Goal: Task Accomplishment & Management: Use online tool/utility

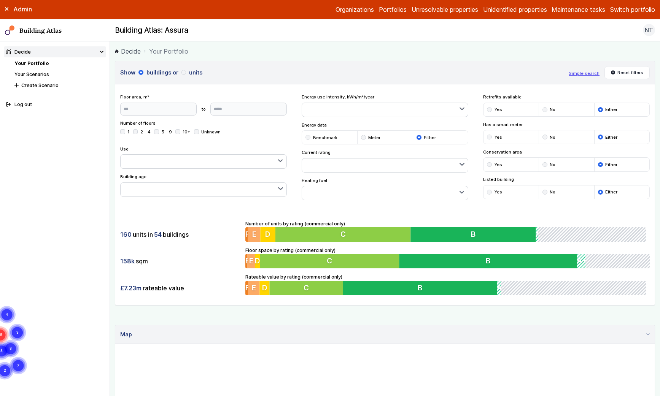
click at [622, 16] on div "Admin Organizations Portfolios Unresolvable properties Unidentified properties …" at bounding box center [330, 9] width 660 height 19
click at [624, 15] on div "Admin Organizations Portfolios Unresolvable properties Unidentified properties …" at bounding box center [330, 9] width 660 height 19
click at [625, 9] on button "Switch portfolio" at bounding box center [632, 9] width 45 height 9
click at [0, 0] on button "GP surgeries" at bounding box center [0, 0] width 0 height 0
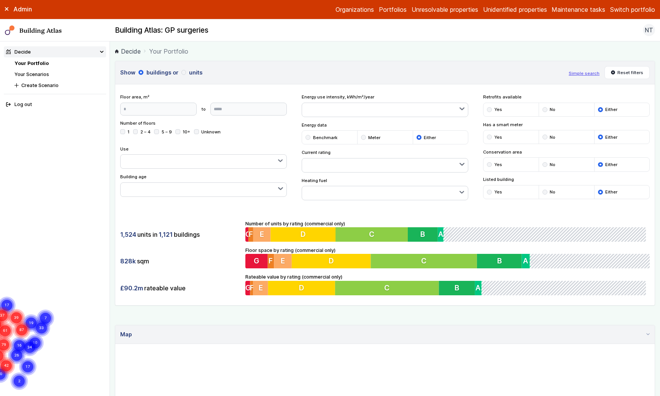
click at [45, 73] on link "Your Scenarios" at bounding box center [31, 75] width 35 height 6
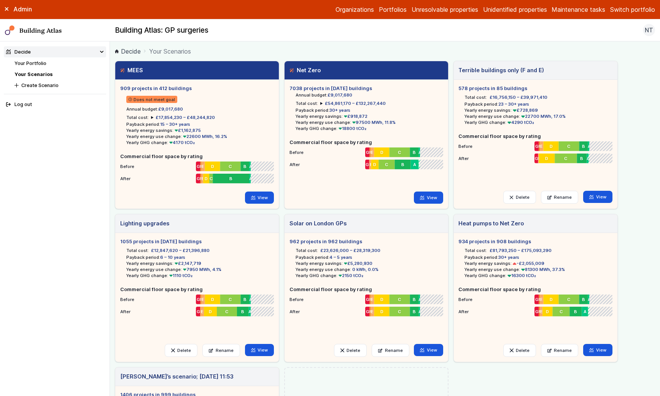
click at [151, 118] on summary "£17,854,230 – £48,244,820" at bounding box center [183, 118] width 64 height 6
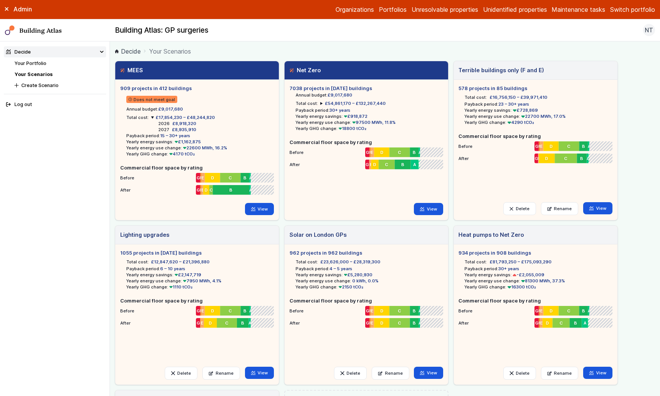
click at [151, 118] on summary "£17,854,230 – £48,244,820" at bounding box center [183, 118] width 64 height 6
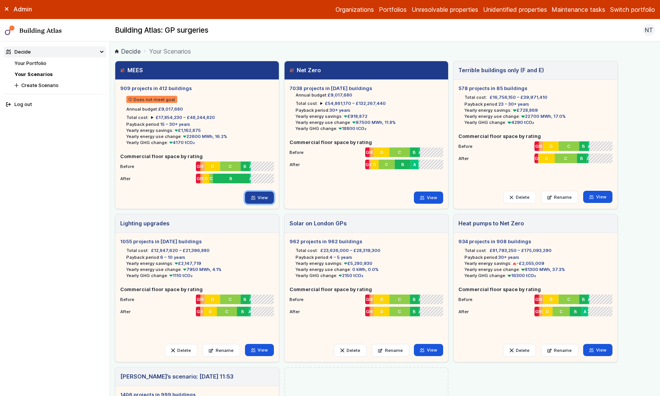
click at [261, 197] on link "View" at bounding box center [259, 198] width 29 height 12
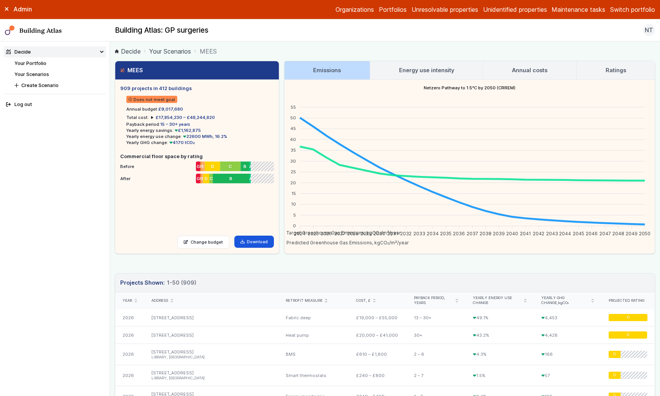
click at [410, 65] on link "Energy use intensity" at bounding box center [426, 70] width 113 height 18
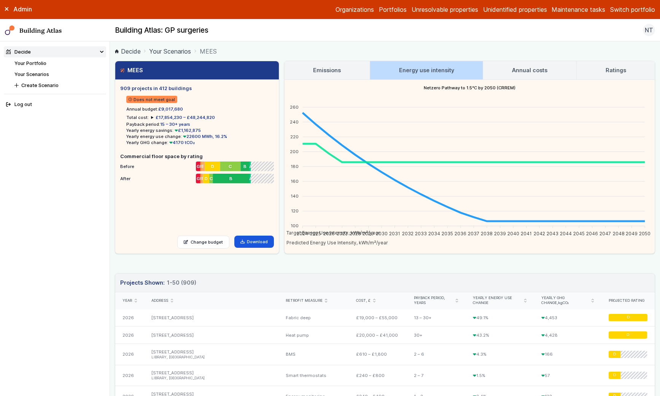
click at [520, 70] on h3 "Annual costs" at bounding box center [529, 70] width 35 height 8
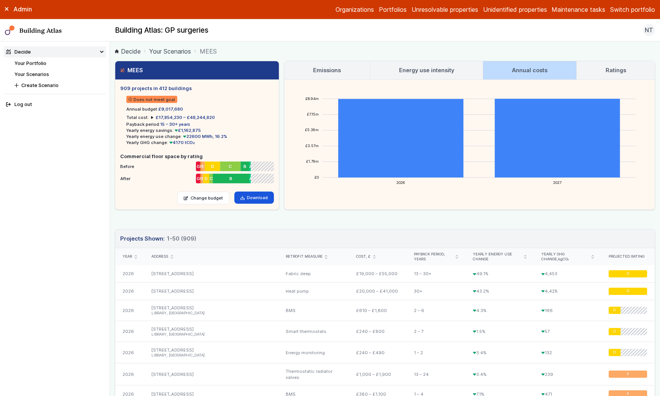
click at [609, 68] on h3 "Ratings" at bounding box center [616, 70] width 21 height 8
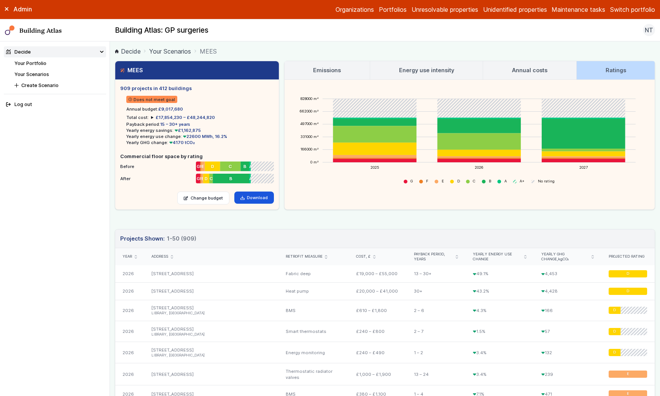
click at [150, 117] on li "Total cost: £17,854,230 – £48,244,820 2026 £8,918,320 2027 £8,935,910" at bounding box center [170, 118] width 89 height 6
click at [151, 117] on summary "£17,854,230 – £48,244,820" at bounding box center [183, 118] width 64 height 6
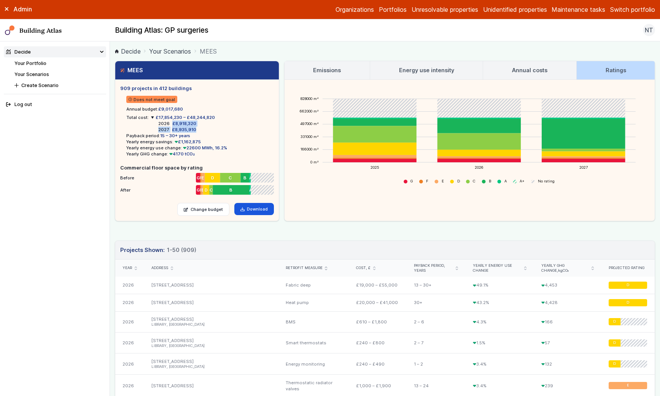
drag, startPoint x: 170, startPoint y: 124, endPoint x: 201, endPoint y: 126, distance: 30.1
click at [201, 126] on dl "2026 £8,918,320 2027 £8,935,910" at bounding box center [183, 127] width 64 height 12
click at [201, 127] on div "2027 £8,935,910" at bounding box center [186, 130] width 57 height 6
drag, startPoint x: 201, startPoint y: 127, endPoint x: 174, endPoint y: 113, distance: 29.4
click at [174, 113] on ul "Does not meet goal Annual budget: £9,017,680 Total cost: £17,854,230 – £48,244,…" at bounding box center [197, 124] width 154 height 65
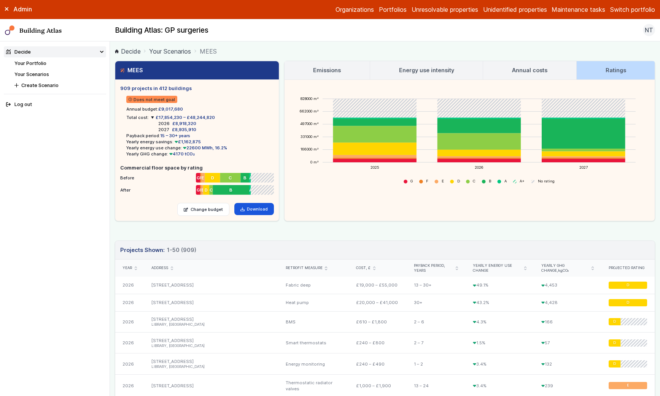
click at [174, 113] on ul "Does not meet goal Annual budget: £9,017,680 Total cost: £17,854,230 – £48,244,…" at bounding box center [197, 124] width 154 height 65
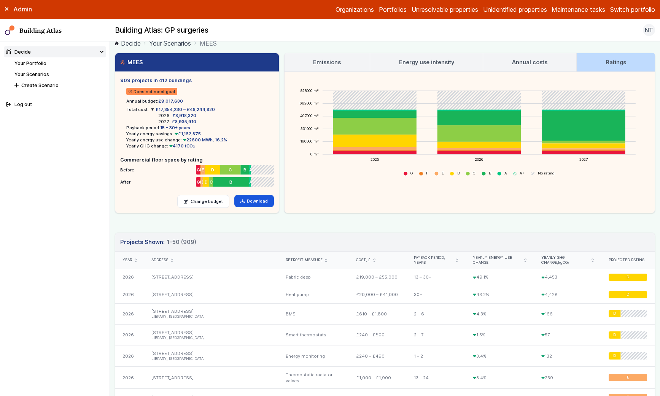
scroll to position [13, 0]
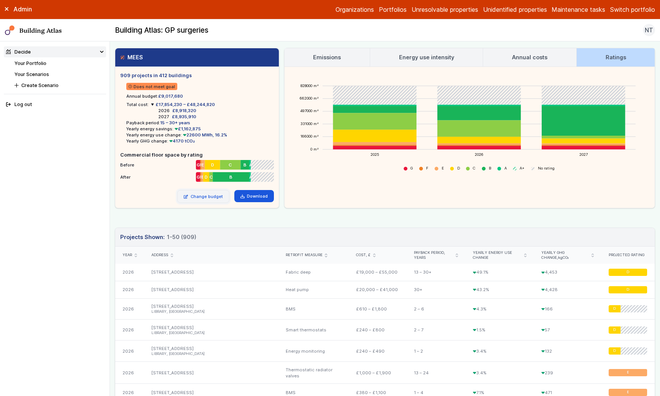
click at [199, 197] on link "Change budget" at bounding box center [203, 196] width 52 height 13
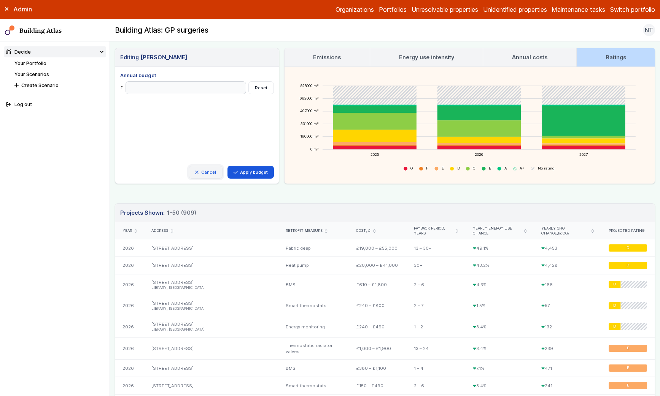
click at [210, 172] on link "Cancel" at bounding box center [206, 172] width 34 height 13
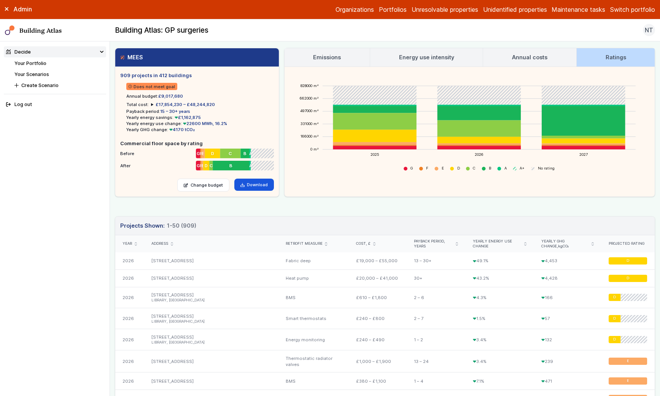
click at [151, 106] on summary "£17,854,230 – £48,244,820" at bounding box center [183, 105] width 64 height 6
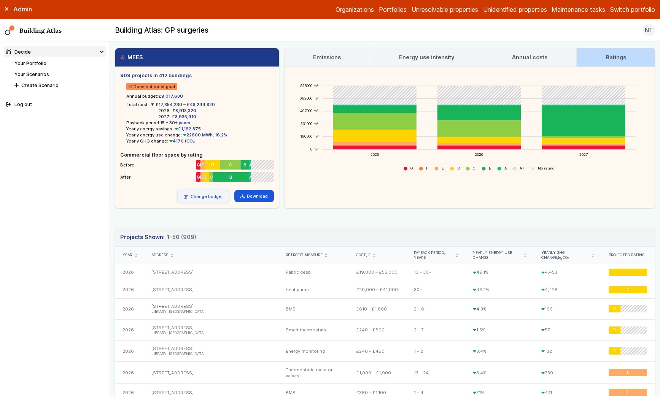
click at [204, 198] on link "Change budget" at bounding box center [203, 196] width 52 height 13
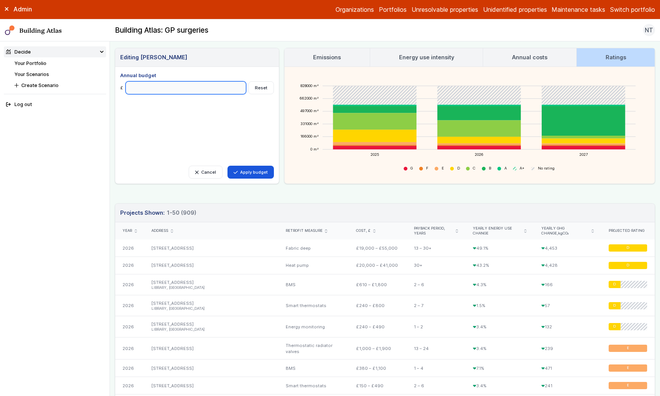
click at [215, 94] on div "Cancel Apply budget Annual budget £ Reset" at bounding box center [197, 125] width 154 height 107
type input "*******"
click at [250, 172] on button "Apply budget" at bounding box center [251, 172] width 47 height 13
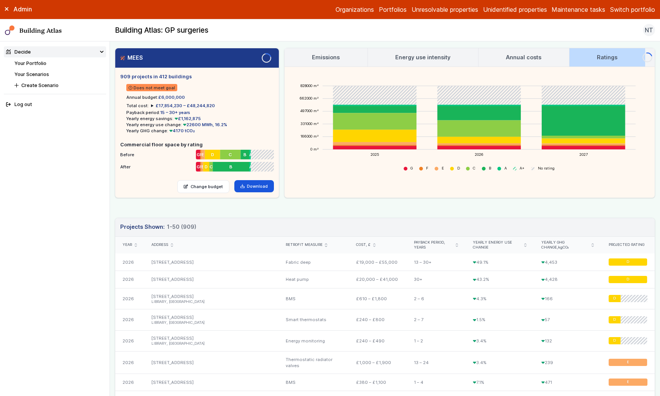
click at [88, 202] on nav "Decide Your Portfolio Your Scenarios Create Scenario Log out" at bounding box center [55, 218] width 110 height 355
